Goal: Task Accomplishment & Management: Use online tool/utility

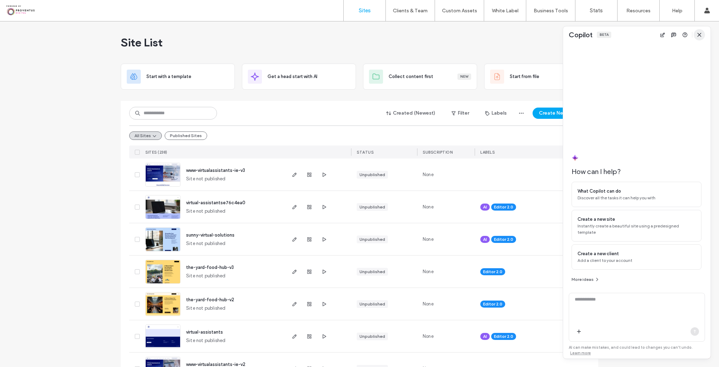
click at [698, 34] on icon "button" at bounding box center [700, 35] width 6 height 6
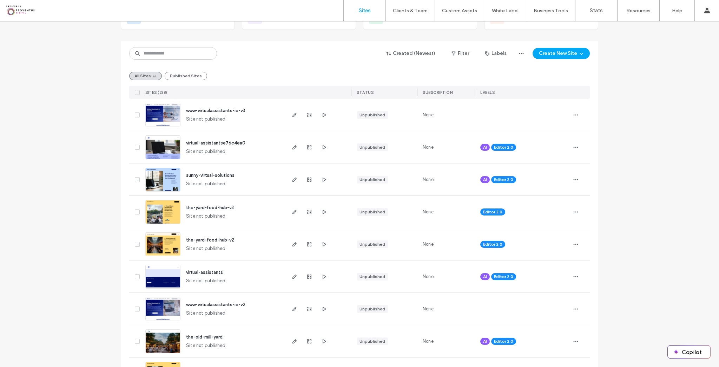
scroll to position [84, 0]
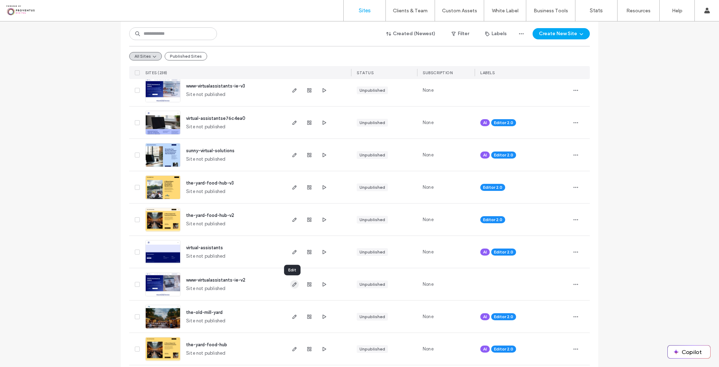
click at [293, 282] on use "button" at bounding box center [295, 284] width 4 height 4
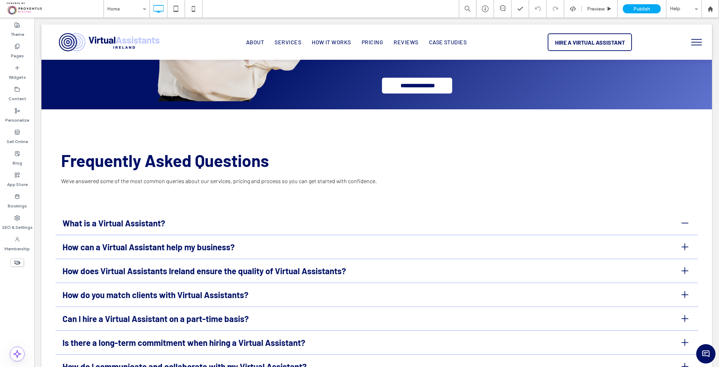
scroll to position [2614, 0]
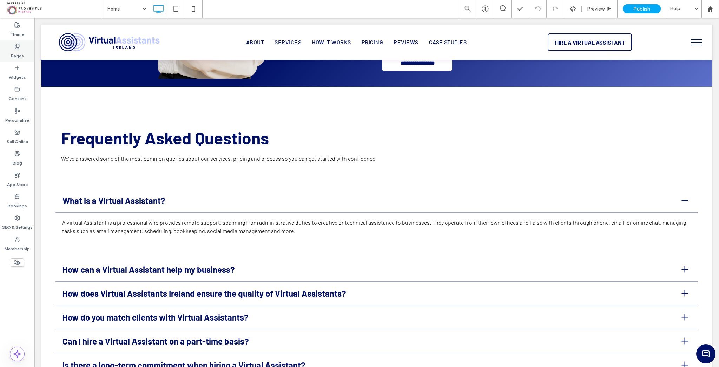
click at [16, 50] on label "Pages" at bounding box center [17, 54] width 13 height 10
